Goal: Information Seeking & Learning: Learn about a topic

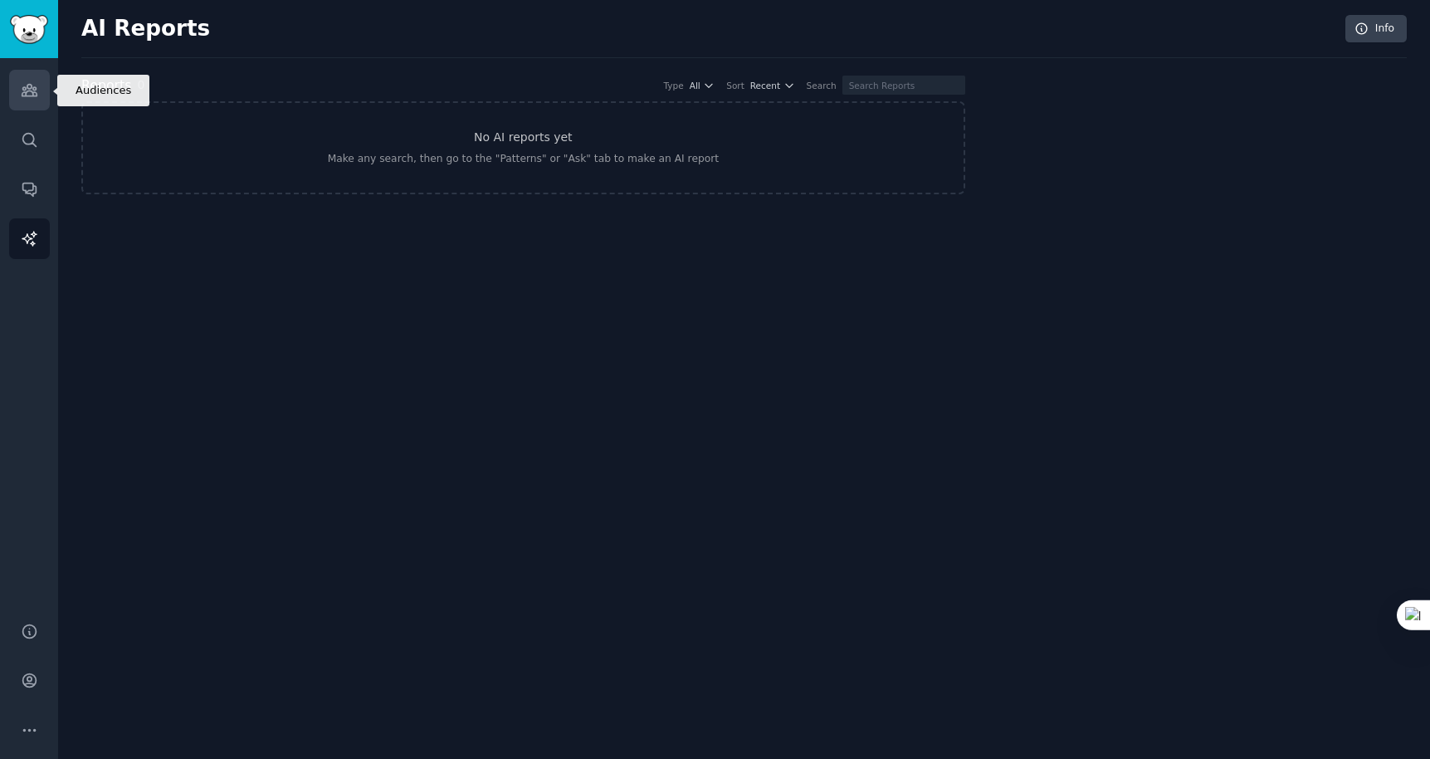
click at [39, 85] on link "Audiences" at bounding box center [29, 90] width 41 height 41
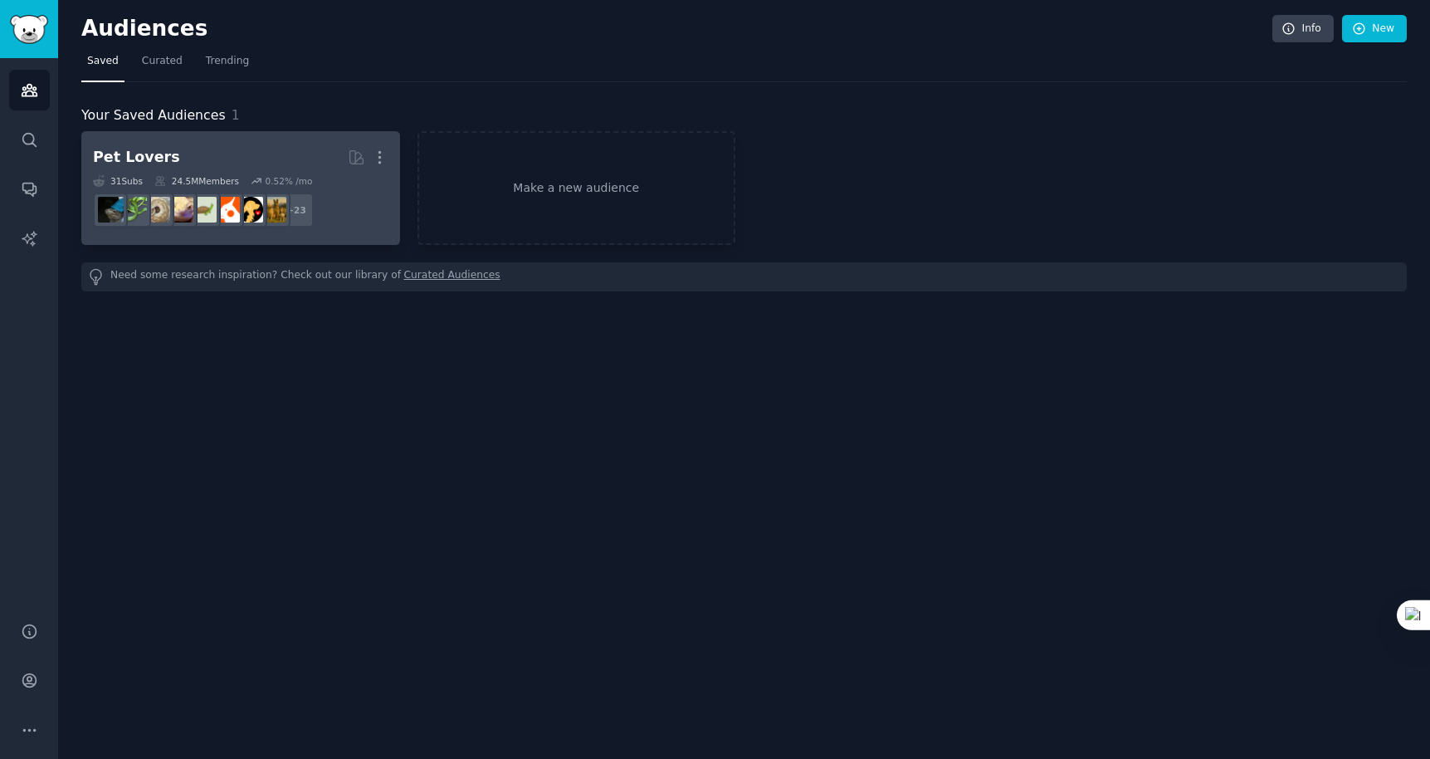
click at [219, 155] on h2 "Pet Lovers More" at bounding box center [241, 157] width 296 height 29
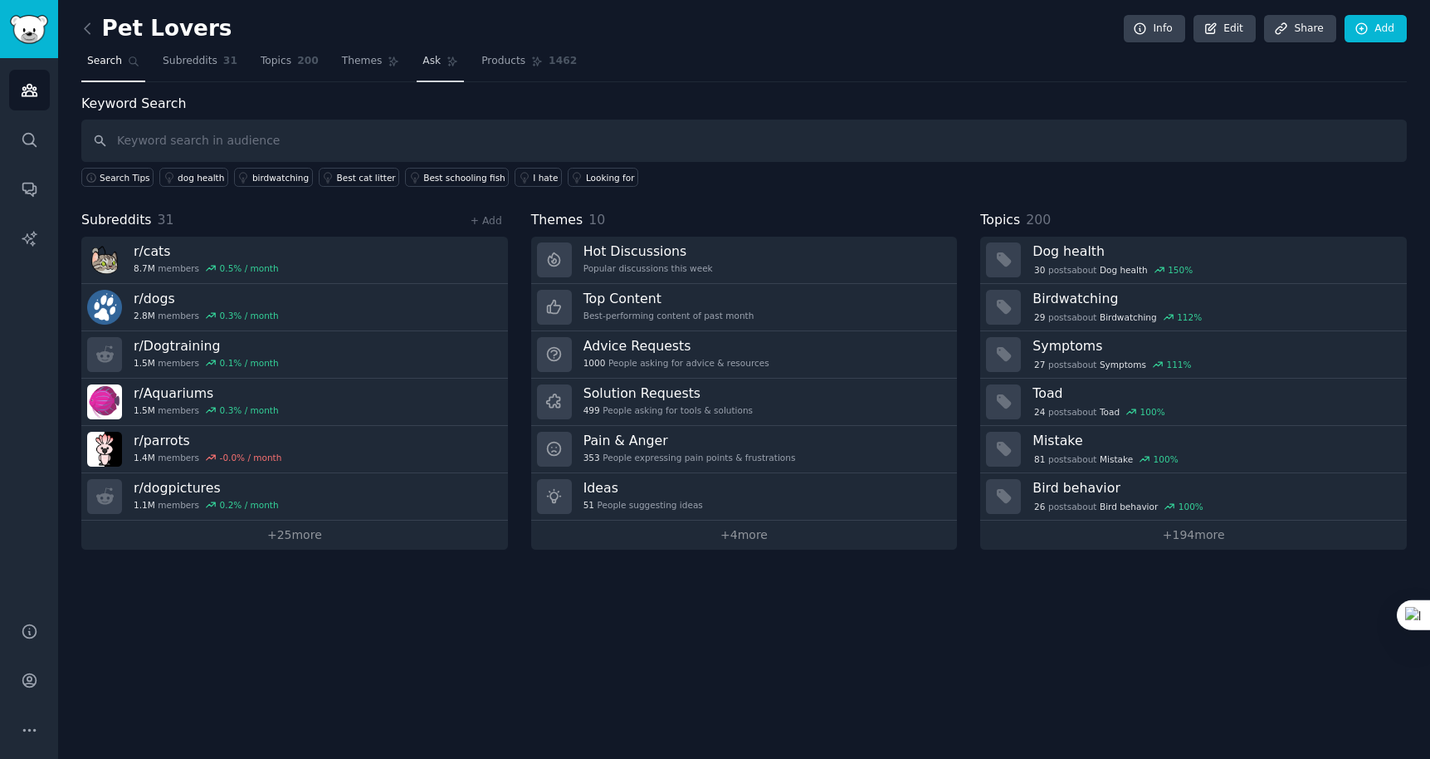
click at [434, 59] on span "Ask" at bounding box center [432, 61] width 18 height 15
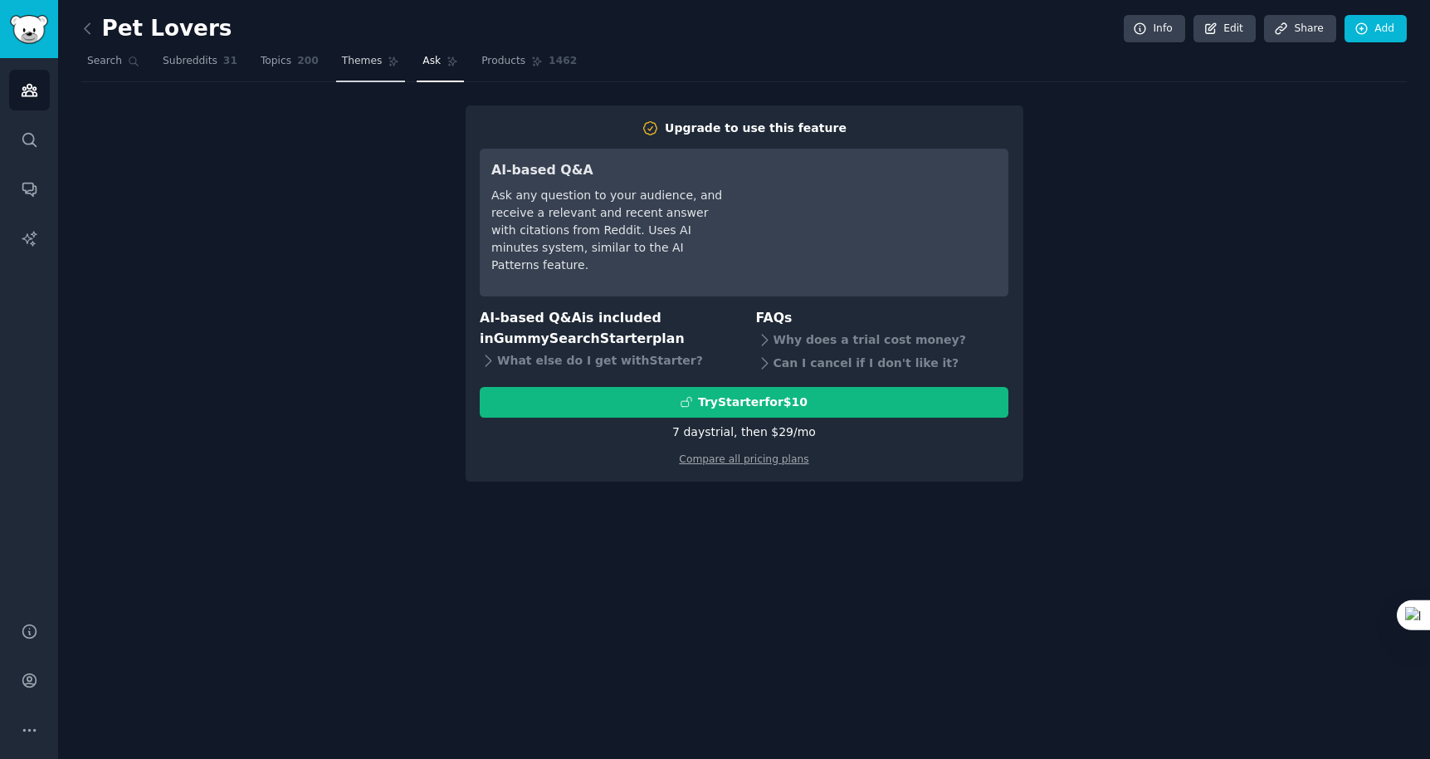
click at [365, 52] on link "Themes" at bounding box center [371, 65] width 70 height 34
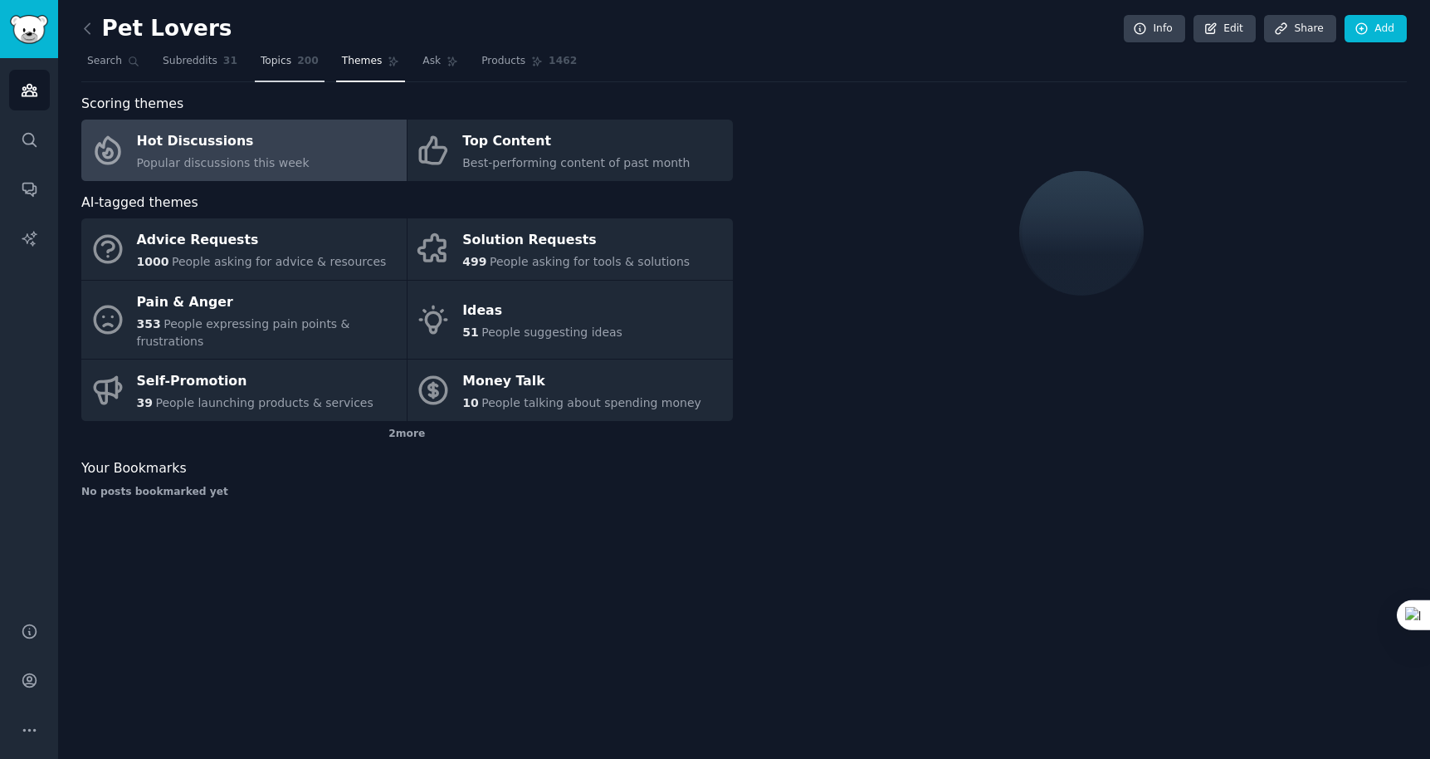
click at [273, 57] on span "Topics" at bounding box center [276, 61] width 31 height 15
click at [197, 56] on span "Subreddits" at bounding box center [190, 61] width 55 height 15
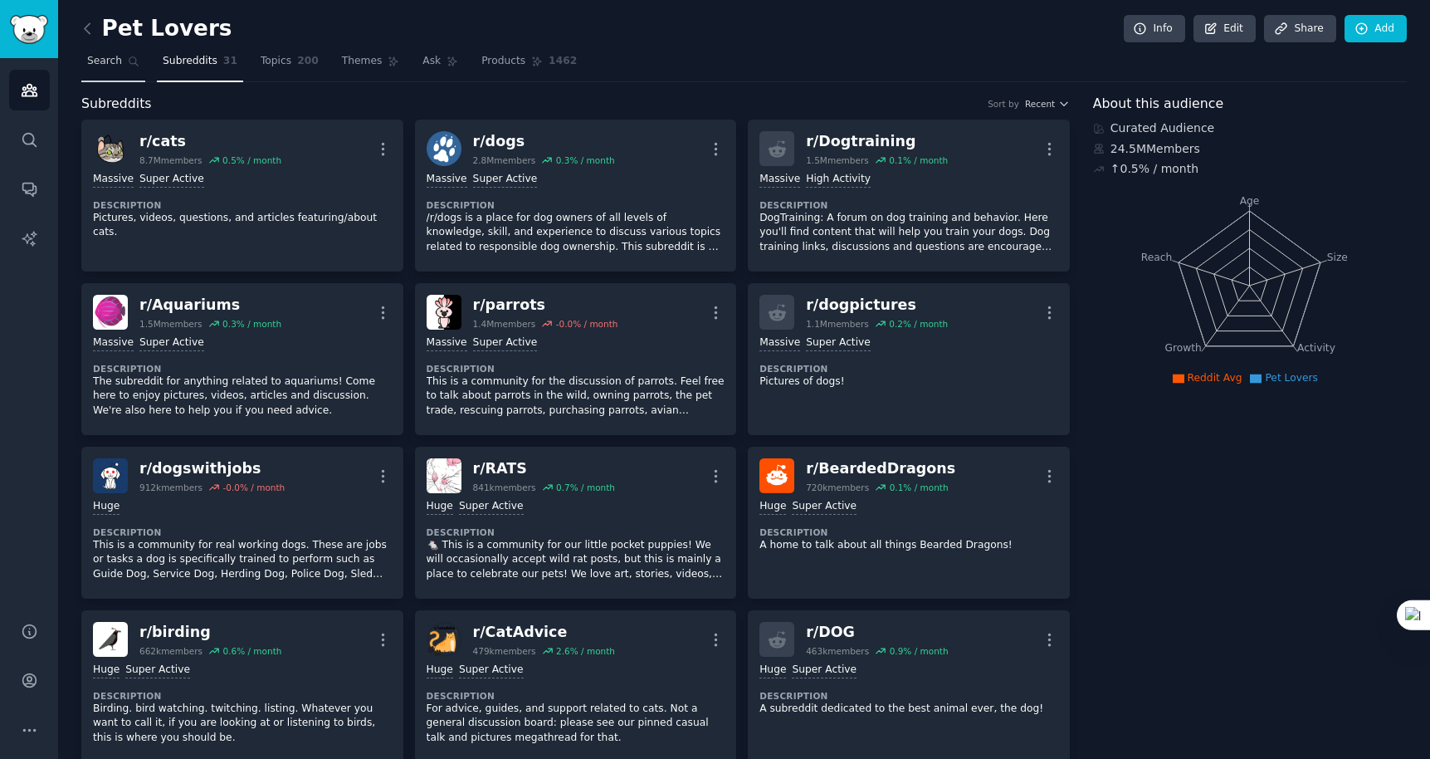
click at [105, 59] on span "Search" at bounding box center [104, 61] width 35 height 15
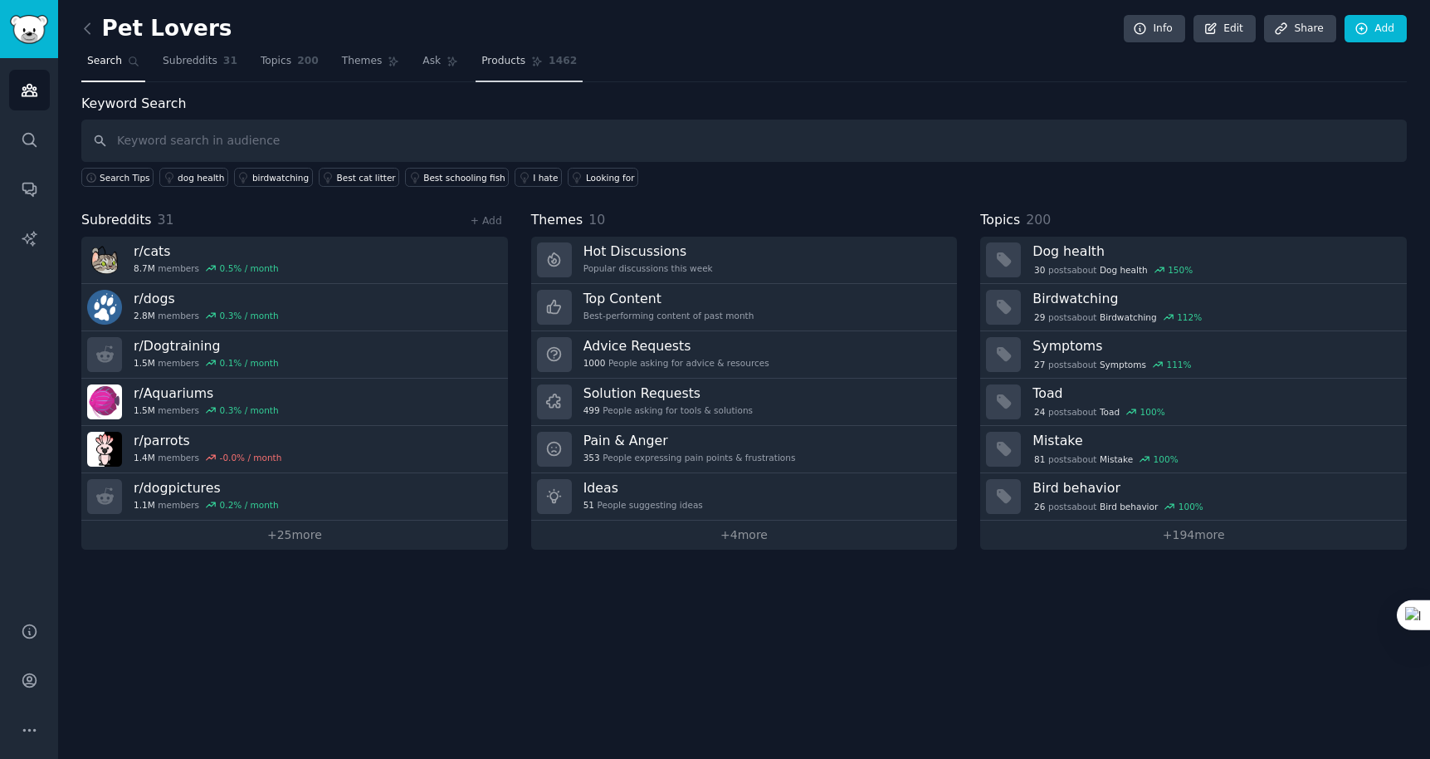
click at [549, 54] on span "1462" at bounding box center [563, 61] width 28 height 15
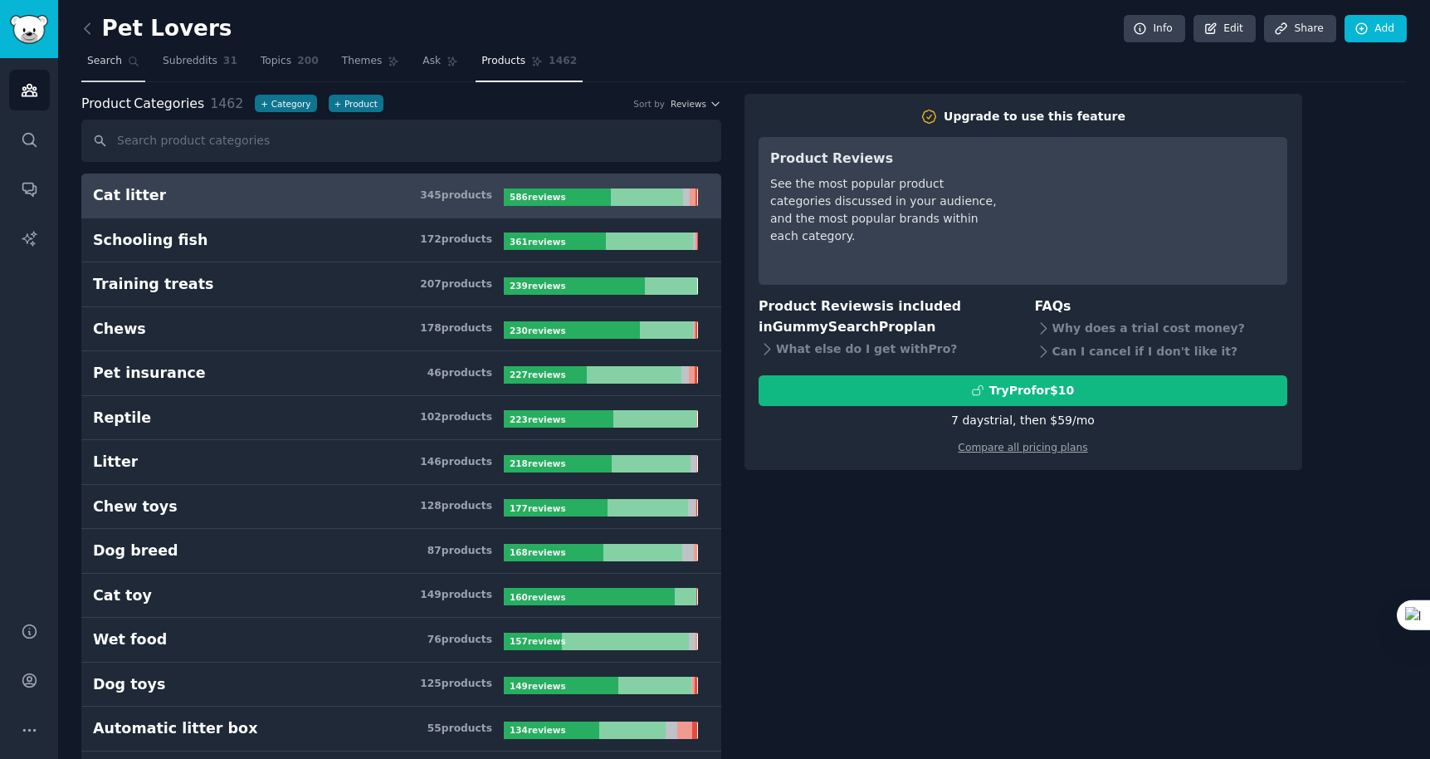
click at [94, 65] on span "Search" at bounding box center [104, 61] width 35 height 15
